Goal: Find specific page/section

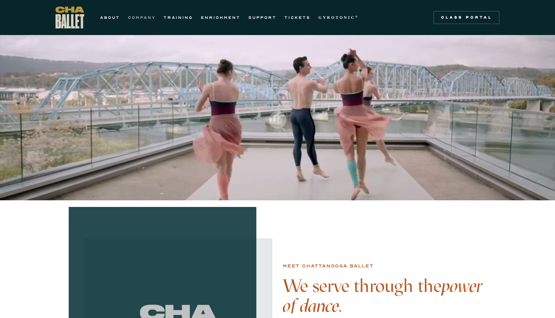
click at [149, 17] on link "COMPANY" at bounding box center [142, 18] width 28 height 8
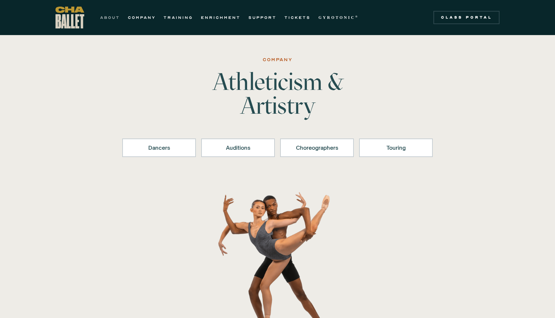
click at [112, 19] on link "ABOUT" at bounding box center [110, 18] width 20 height 8
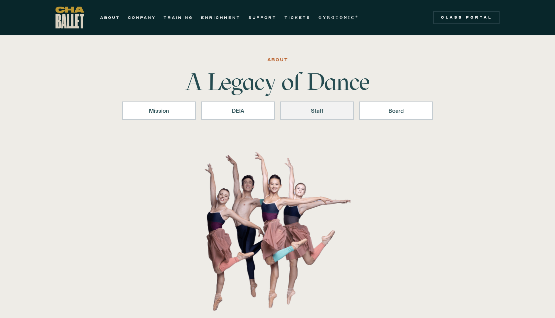
click at [307, 116] on link "Staff" at bounding box center [317, 110] width 74 height 19
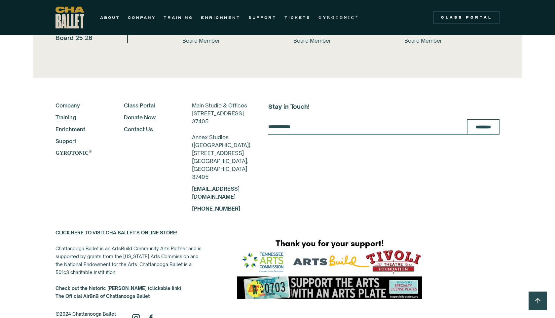
scroll to position [1525, 0]
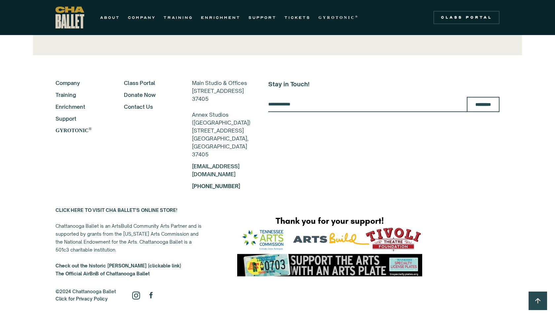
click at [137, 295] on img at bounding box center [136, 295] width 8 height 8
